Goal: Task Accomplishment & Management: Manage account settings

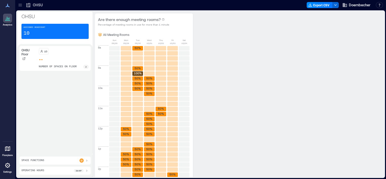
click at [86, 65] on div "2" at bounding box center [85, 67] width 5 height 4
click at [8, 16] on icon at bounding box center [8, 18] width 6 height 6
click at [86, 160] on icon at bounding box center [87, 160] width 4 height 4
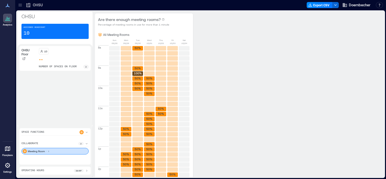
click at [72, 103] on div "OHSU Floor 10 number of spaces on floor 2" at bounding box center [54, 85] width 71 height 78
click at [21, 4] on icon at bounding box center [20, 5] width 5 height 5
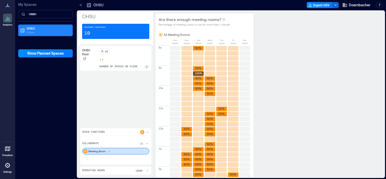
click at [34, 30] on p "OHSU" at bounding box center [48, 28] width 42 height 4
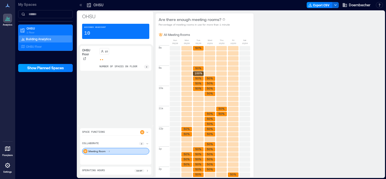
click at [56, 67] on span "Show Planned Spaces" at bounding box center [45, 67] width 37 height 5
click at [56, 67] on span "Hide Planned Spaces" at bounding box center [45, 67] width 35 height 5
click at [102, 96] on div "OHSU Floor 10 number of spaces on floor 2" at bounding box center [115, 85] width 71 height 78
click at [8, 5] on icon at bounding box center [8, 6] width 6 height 6
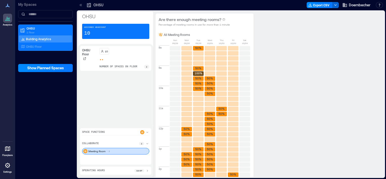
click at [39, 121] on div "My Spaces OHSU 1 Floor Building Analytics OHSU Floor Show Planned Spaces" at bounding box center [45, 89] width 61 height 179
click at [36, 5] on p "My Spaces" at bounding box center [45, 4] width 55 height 5
click at [369, 3] on span "Doernbecher" at bounding box center [359, 5] width 21 height 5
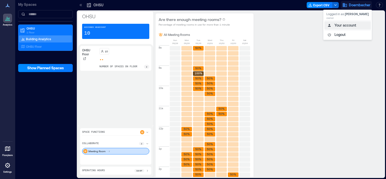
click at [353, 26] on button "Your account" at bounding box center [347, 25] width 46 height 8
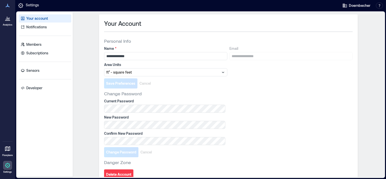
click at [10, 18] on icon at bounding box center [8, 18] width 6 height 6
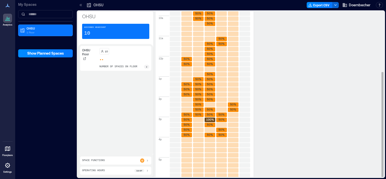
scroll to position [94, 0]
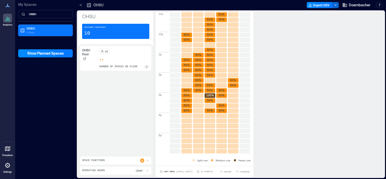
click at [147, 161] on icon at bounding box center [147, 160] width 4 height 4
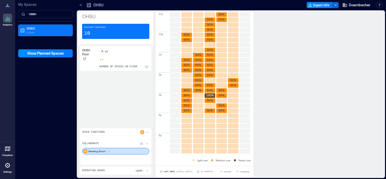
click at [147, 144] on icon at bounding box center [147, 143] width 2 height 1
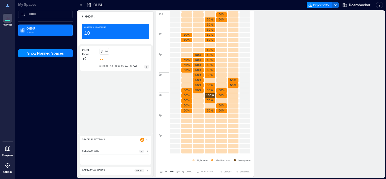
click at [143, 151] on div "2" at bounding box center [141, 150] width 5 height 3
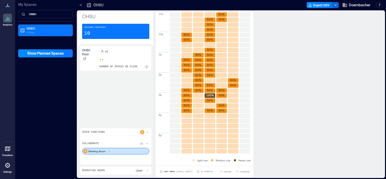
click at [122, 152] on div "Meeting Room 2" at bounding box center [115, 151] width 67 height 7
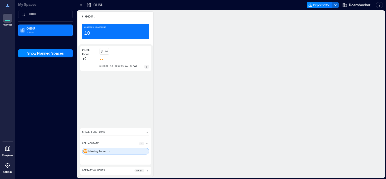
scroll to position [0, 0]
click at [122, 152] on div "Meeting Room 2" at bounding box center [115, 151] width 67 height 7
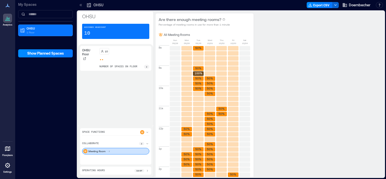
click at [110, 131] on div "Space Functions" at bounding box center [115, 132] width 67 height 5
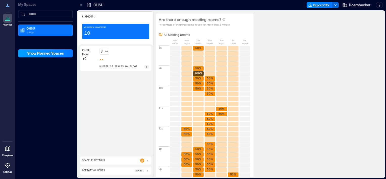
click at [60, 55] on span "Show Planned Spaces" at bounding box center [45, 53] width 37 height 5
click at [60, 55] on span "Hide Planned Spaces" at bounding box center [45, 53] width 35 height 5
click at [59, 54] on span "Show Planned Spaces" at bounding box center [45, 53] width 37 height 5
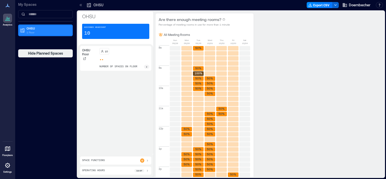
click at [31, 29] on p "OHSU" at bounding box center [48, 28] width 42 height 4
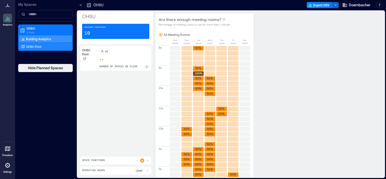
click at [41, 46] on p "OHSU Floor" at bounding box center [34, 46] width 16 height 4
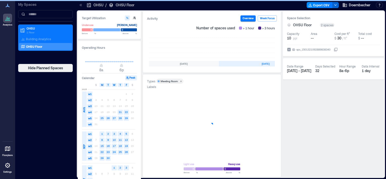
scroll to position [0, 147]
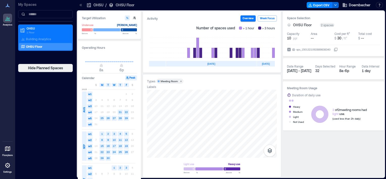
click at [167, 81] on div "Meeting Room" at bounding box center [169, 81] width 17 height 4
click at [6, 16] on icon at bounding box center [8, 18] width 6 height 6
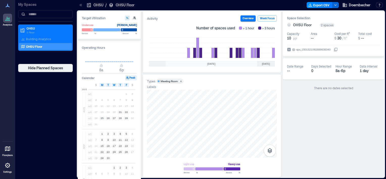
click at [122, 4] on p "OHSU Floor" at bounding box center [125, 5] width 19 height 5
click at [101, 3] on p "OHSU" at bounding box center [98, 5] width 10 height 5
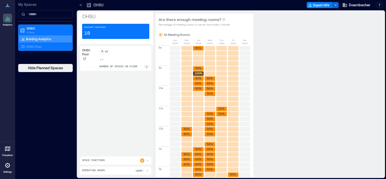
click at [4, 149] on div at bounding box center [7, 148] width 9 height 9
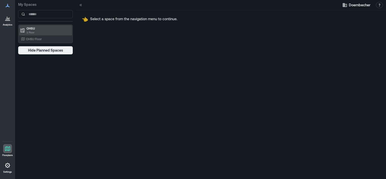
click at [47, 30] on p "OHSU" at bounding box center [48, 28] width 42 height 4
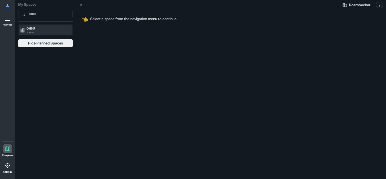
click at [47, 30] on p "OHSU" at bounding box center [48, 28] width 42 height 4
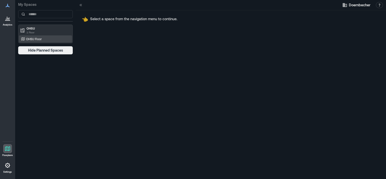
click at [47, 39] on div "OHSU Floor" at bounding box center [44, 38] width 49 height 5
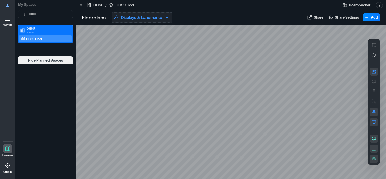
click at [165, 17] on icon "button" at bounding box center [167, 17] width 6 height 6
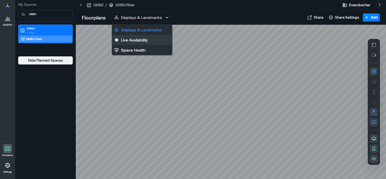
click at [153, 41] on button "Live Availability" at bounding box center [142, 40] width 60 height 10
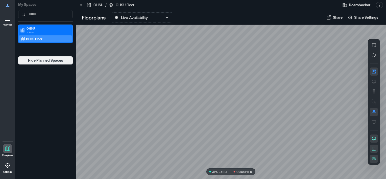
click at [375, 69] on button "button" at bounding box center [374, 71] width 8 height 8
click at [374, 46] on icon "button" at bounding box center [373, 44] width 5 height 5
click at [372, 53] on icon "button" at bounding box center [373, 55] width 5 height 5
click at [371, 71] on icon "button" at bounding box center [373, 71] width 5 height 5
click at [375, 80] on icon "button" at bounding box center [374, 82] width 4 height 4
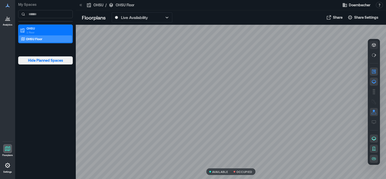
click at [49, 58] on span "Hide Planned Spaces" at bounding box center [45, 60] width 35 height 5
click at [39, 37] on p "OHSU Floor" at bounding box center [34, 39] width 16 height 4
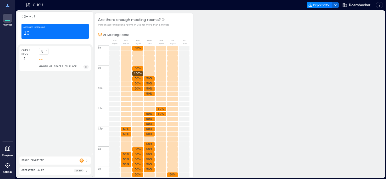
click at [18, 6] on icon at bounding box center [20, 5] width 5 height 5
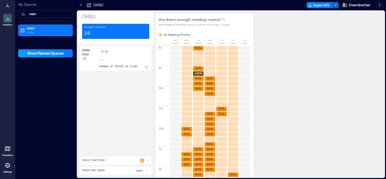
click at [48, 54] on span "Show Planned Spaces" at bounding box center [45, 53] width 37 height 5
click at [48, 54] on span "Hide Planned Spaces" at bounding box center [45, 53] width 35 height 5
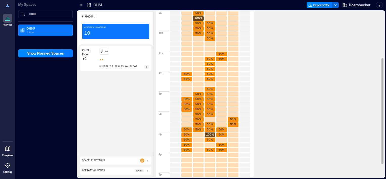
scroll to position [94, 0]
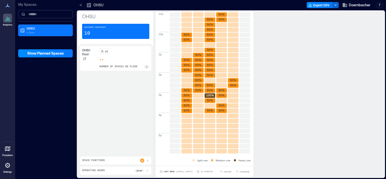
click at [36, 16] on input at bounding box center [45, 14] width 55 height 8
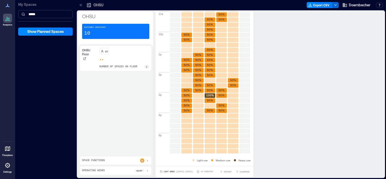
type input "*****"
click at [8, 4] on icon at bounding box center [8, 6] width 6 height 6
click at [7, 17] on icon at bounding box center [8, 18] width 6 height 6
click at [92, 3] on div "OHSU" at bounding box center [94, 5] width 17 height 5
click at [83, 3] on icon at bounding box center [80, 5] width 5 height 5
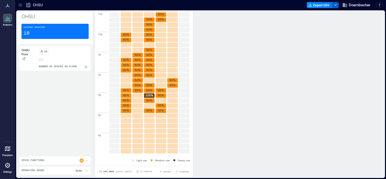
click at [334, 5] on icon "button" at bounding box center [335, 5] width 4 height 4
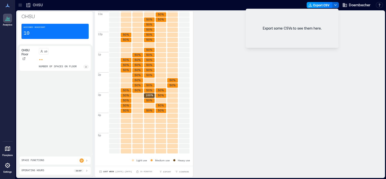
click at [316, 4] on button "Export CSV" at bounding box center [319, 5] width 26 height 6
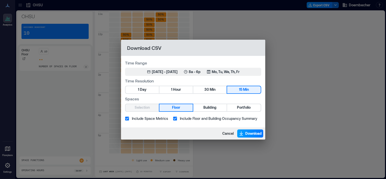
click at [245, 133] on button "Download" at bounding box center [250, 133] width 26 height 8
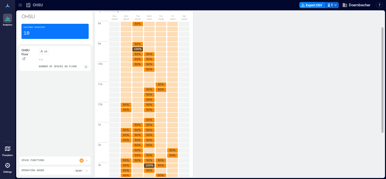
scroll to position [0, 0]
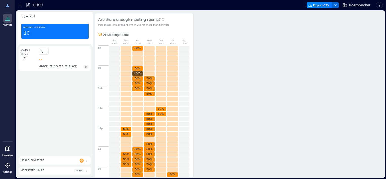
click at [37, 4] on p "OHSU" at bounding box center [38, 5] width 10 height 5
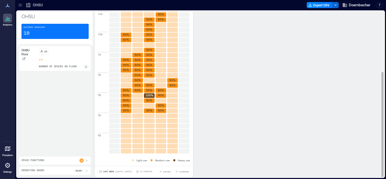
scroll to position [0, 0]
click at [179, 170] on span "COMPARE" at bounding box center [184, 171] width 10 height 3
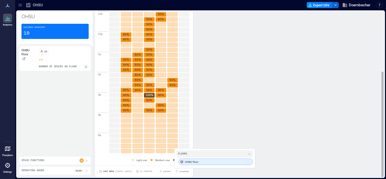
click at [192, 159] on div "OHSU Floor" at bounding box center [215, 161] width 74 height 7
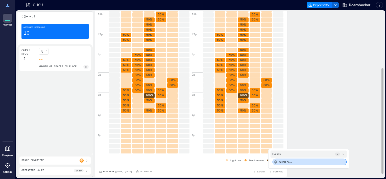
scroll to position [0, 0]
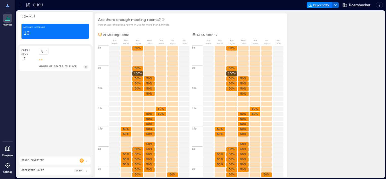
click at [336, 6] on icon "button" at bounding box center [335, 5] width 4 height 4
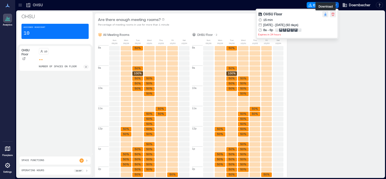
click at [325, 14] on icon "button" at bounding box center [325, 14] width 4 height 4
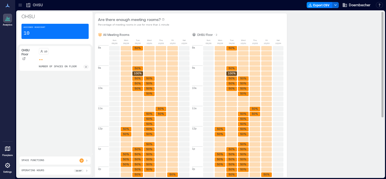
click at [320, 106] on div "Are there enough meeting rooms? Percentage of meeting rooms in use for more tha…" at bounding box center [237, 142] width 285 height 258
click at [8, 161] on div at bounding box center [7, 165] width 9 height 9
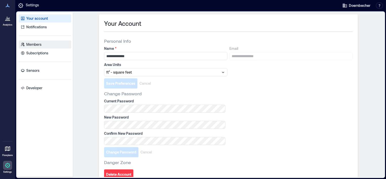
click at [39, 45] on p "Members" at bounding box center [33, 44] width 15 height 5
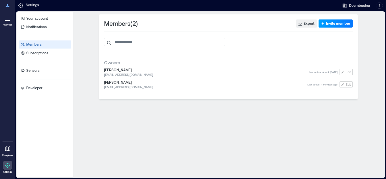
click at [332, 21] on span "Invite member" at bounding box center [338, 23] width 24 height 5
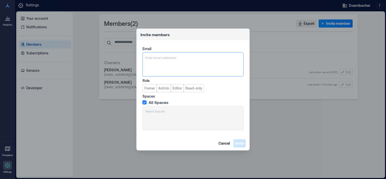
click at [175, 56] on div at bounding box center [192, 57] width 95 height 5
click at [223, 144] on span "Cancel" at bounding box center [223, 143] width 11 height 5
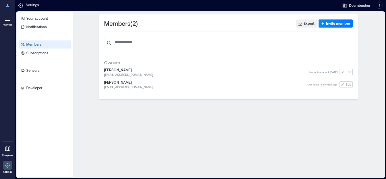
click at [8, 21] on div at bounding box center [7, 18] width 9 height 9
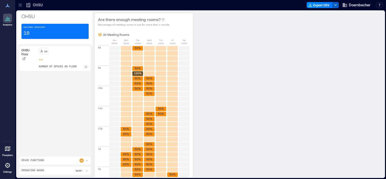
click at [336, 4] on icon "button" at bounding box center [335, 5] width 4 height 4
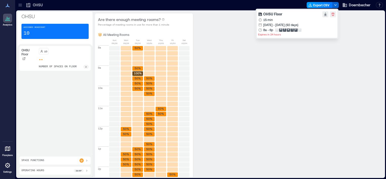
click at [330, 5] on button "Export CSV" at bounding box center [319, 5] width 26 height 6
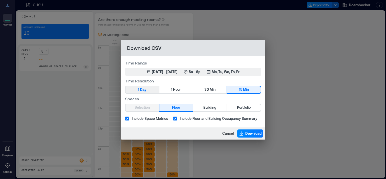
click at [148, 91] on button "1 Day" at bounding box center [141, 89] width 33 height 7
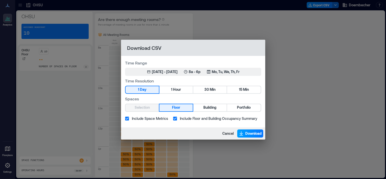
click at [246, 132] on span "Download" at bounding box center [253, 133] width 16 height 5
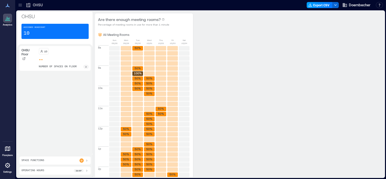
click at [319, 5] on button "Export CSV" at bounding box center [319, 5] width 26 height 6
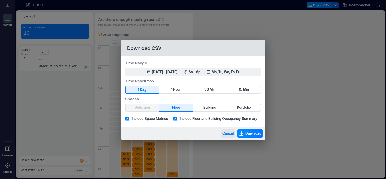
click at [230, 134] on span "Cancel" at bounding box center [227, 133] width 11 height 5
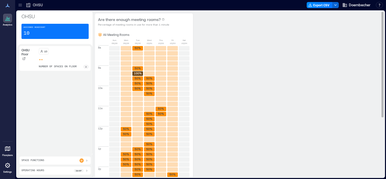
click at [228, 87] on div "Are there enough meeting rooms? Percentage of meeting rooms in use for more tha…" at bounding box center [237, 142] width 285 height 258
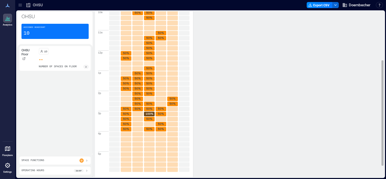
scroll to position [94, 0]
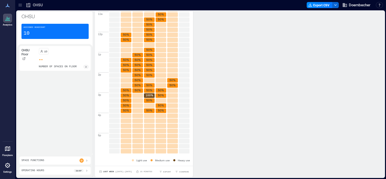
click at [5, 19] on icon at bounding box center [8, 18] width 6 height 6
click at [85, 159] on icon at bounding box center [87, 160] width 4 height 4
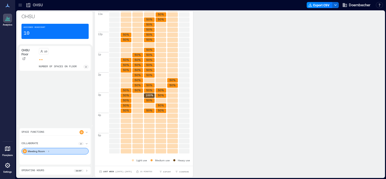
click at [87, 142] on icon at bounding box center [87, 143] width 4 height 4
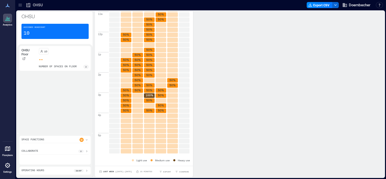
click at [86, 151] on icon at bounding box center [87, 151] width 4 height 4
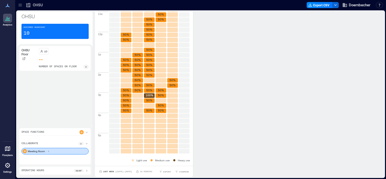
click at [48, 151] on p "2" at bounding box center [48, 150] width 1 height 3
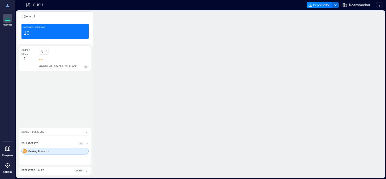
click at [48, 151] on p "2" at bounding box center [48, 150] width 1 height 3
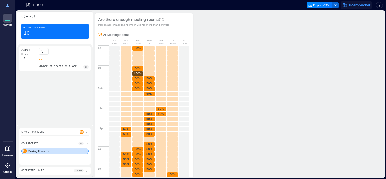
click at [353, 3] on span "Doernbecher" at bounding box center [359, 5] width 21 height 5
click at [351, 26] on button "Your account" at bounding box center [347, 25] width 46 height 8
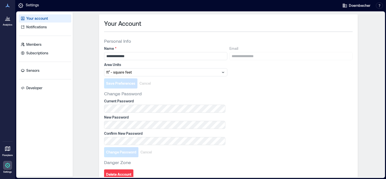
click at [7, 21] on icon at bounding box center [8, 18] width 6 height 6
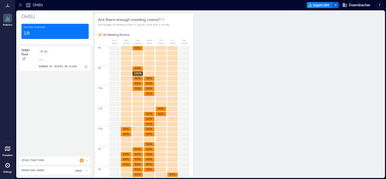
click at [6, 148] on icon at bounding box center [8, 148] width 6 height 6
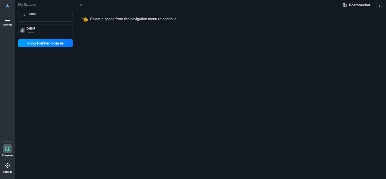
click at [42, 41] on span "Show Planned Spaces" at bounding box center [45, 43] width 37 height 5
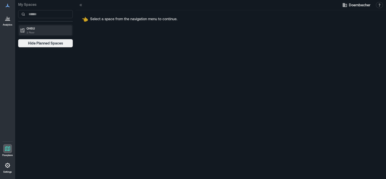
click at [39, 27] on p "OHSU" at bounding box center [48, 28] width 42 height 4
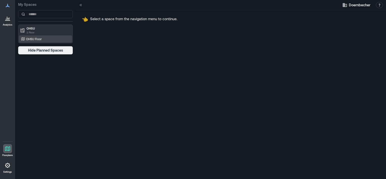
click at [41, 40] on p "OHSU Floor" at bounding box center [34, 39] width 16 height 4
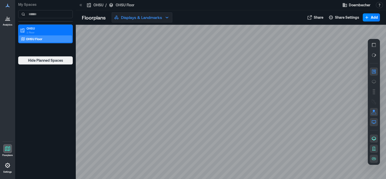
click at [167, 14] on button "Displays & Landmarks" at bounding box center [142, 17] width 61 height 10
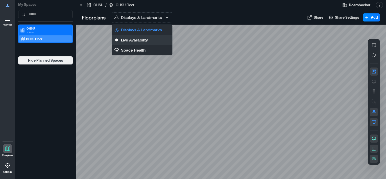
click at [148, 39] on p "Live Availability" at bounding box center [134, 40] width 27 height 6
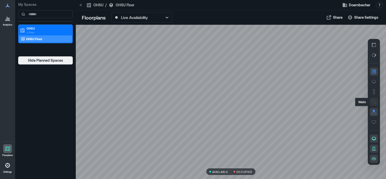
click at [373, 100] on icon "button" at bounding box center [373, 101] width 5 height 5
click at [372, 90] on icon "button" at bounding box center [373, 91] width 5 height 5
click at [374, 71] on icon "button" at bounding box center [373, 71] width 5 height 5
click at [251, 96] on div at bounding box center [231, 102] width 310 height 154
click at [198, 100] on div at bounding box center [231, 102] width 310 height 154
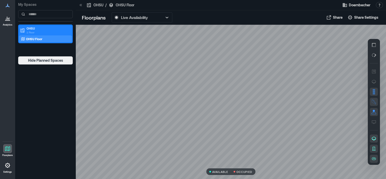
click at [33, 27] on p "OHSU" at bounding box center [48, 28] width 42 height 4
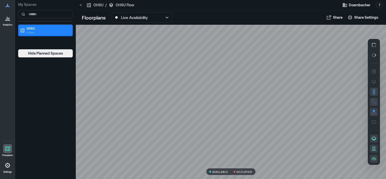
click at [33, 27] on p "OHSU" at bounding box center [48, 28] width 42 height 4
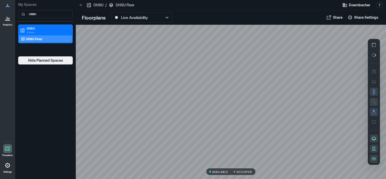
click at [37, 40] on p "OHSU Floor" at bounding box center [34, 39] width 16 height 4
click at [51, 59] on span "Hide Planned Spaces" at bounding box center [45, 60] width 35 height 5
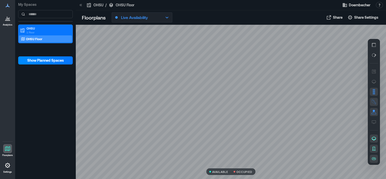
click at [136, 17] on p "Live Availability" at bounding box center [134, 17] width 27 height 6
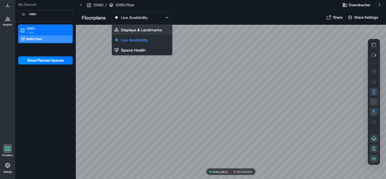
click at [142, 30] on p "Displays & Landmarks" at bounding box center [141, 30] width 41 height 6
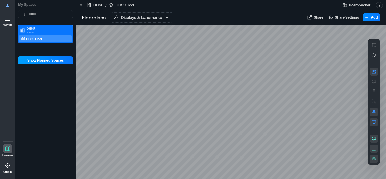
click at [49, 60] on span "Show Planned Spaces" at bounding box center [45, 60] width 37 height 5
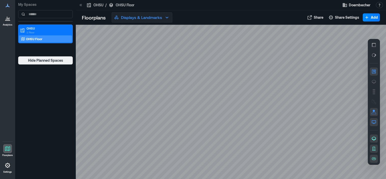
click at [166, 14] on button "Displays & Landmarks" at bounding box center [142, 17] width 61 height 10
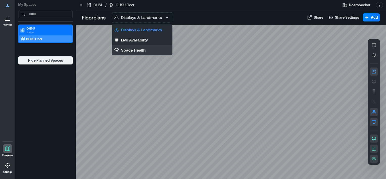
click at [142, 49] on p "Space Health" at bounding box center [133, 50] width 24 height 6
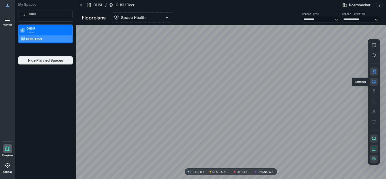
click at [374, 80] on icon "button" at bounding box center [373, 81] width 5 height 5
click at [380, 2] on div "Doernbecher Resources API Documentation Help Center Contact Talk to our Founder…" at bounding box center [363, 5] width 44 height 8
click at [379, 5] on button "button" at bounding box center [379, 5] width 7 height 6
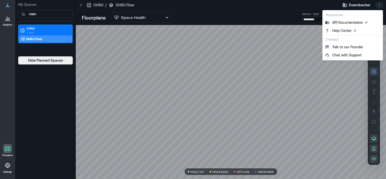
drag, startPoint x: 283, startPoint y: 5, endPoint x: 287, endPoint y: 5, distance: 4.3
click at [284, 5] on div at bounding box center [237, 5] width 199 height 8
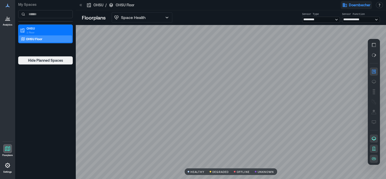
click at [351, 4] on span "Doernbecher" at bounding box center [359, 5] width 21 height 5
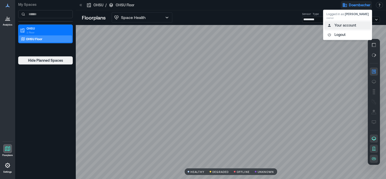
click at [348, 28] on button "Your account" at bounding box center [347, 25] width 46 height 8
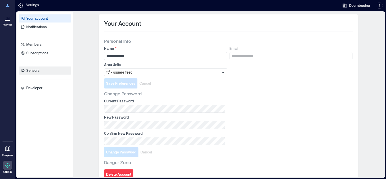
click at [36, 71] on p "Sensors" at bounding box center [32, 70] width 13 height 5
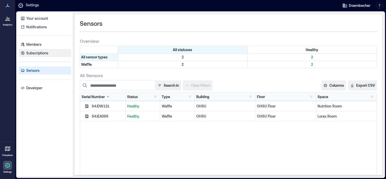
click at [39, 56] on link "Subscriptions" at bounding box center [45, 53] width 53 height 8
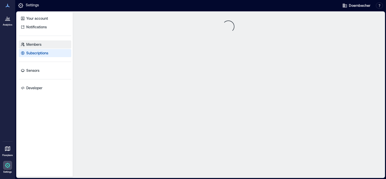
click at [38, 45] on p "Members" at bounding box center [33, 44] width 15 height 5
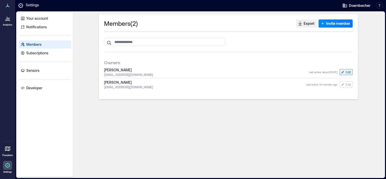
click at [344, 73] on icon "button" at bounding box center [343, 72] width 4 height 4
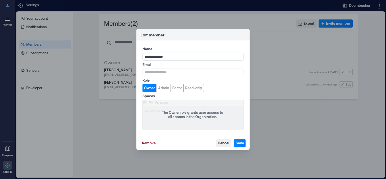
click at [227, 143] on span "Cancel" at bounding box center [223, 142] width 11 height 5
